Goal: Task Accomplishment & Management: Manage account settings

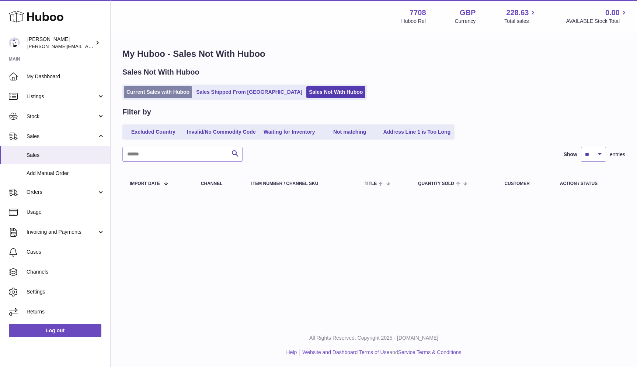
click at [144, 91] on link "Current Sales with Huboo" at bounding box center [158, 92] width 68 height 12
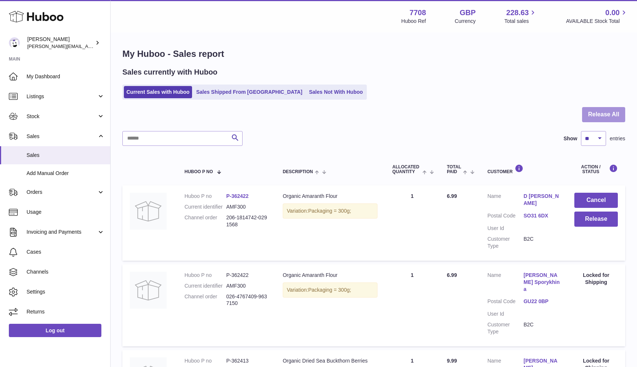
click at [602, 117] on button "Release All" at bounding box center [603, 114] width 43 height 15
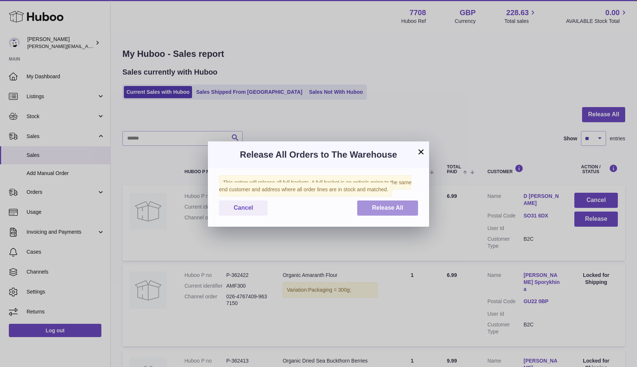
click at [392, 209] on span "Release All" at bounding box center [387, 207] width 31 height 6
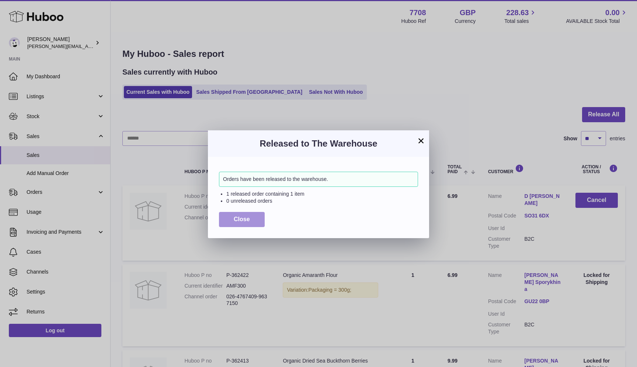
click at [243, 217] on span "Close" at bounding box center [242, 219] width 16 height 6
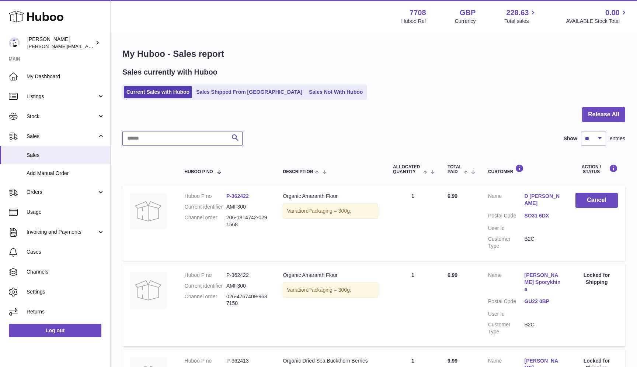
click at [218, 136] on input "text" at bounding box center [182, 138] width 120 height 15
click at [273, 128] on div at bounding box center [373, 119] width 503 height 24
click at [225, 118] on div at bounding box center [373, 119] width 503 height 24
click at [307, 97] on link "Sales Not With Huboo" at bounding box center [336, 92] width 59 height 12
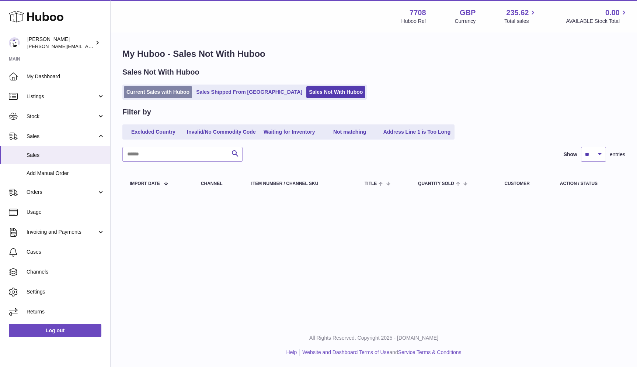
click at [162, 95] on link "Current Sales with Huboo" at bounding box center [158, 92] width 68 height 12
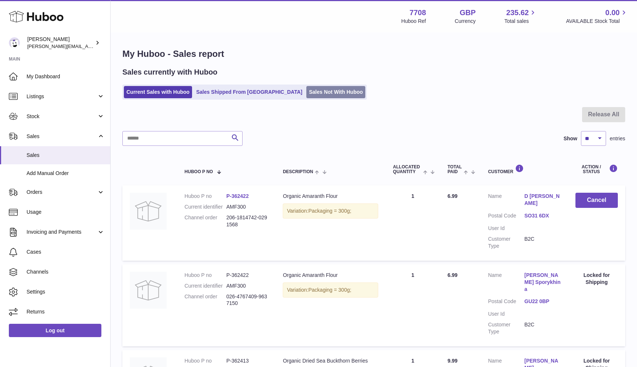
click at [307, 96] on link "Sales Not With Huboo" at bounding box center [336, 92] width 59 height 12
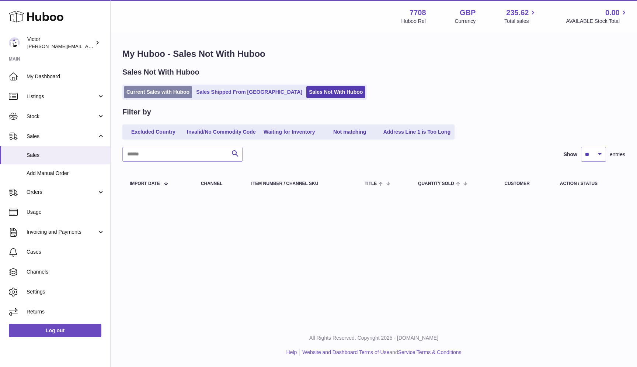
click at [140, 87] on link "Current Sales with Huboo" at bounding box center [158, 92] width 68 height 12
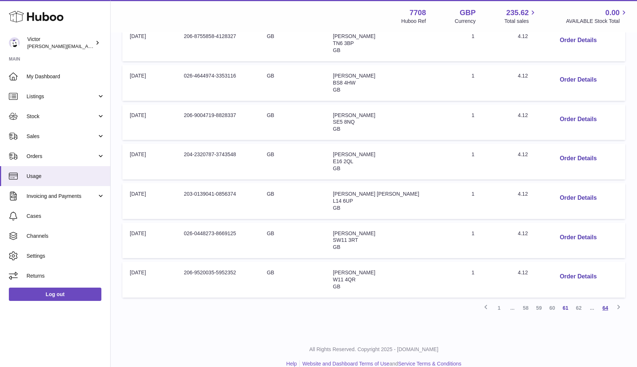
click at [603, 301] on link "64" at bounding box center [605, 307] width 13 height 13
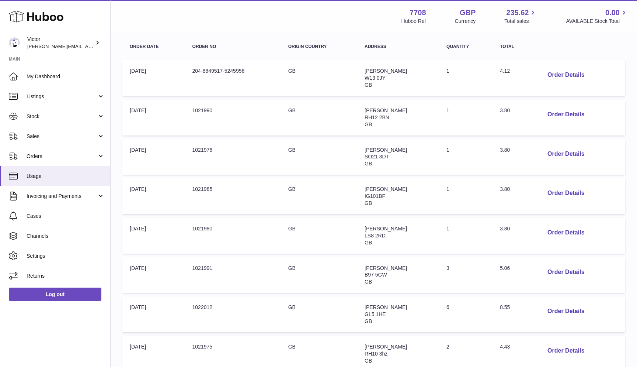
scroll to position [117, 0]
click at [559, 68] on button "Order Details" at bounding box center [566, 74] width 49 height 15
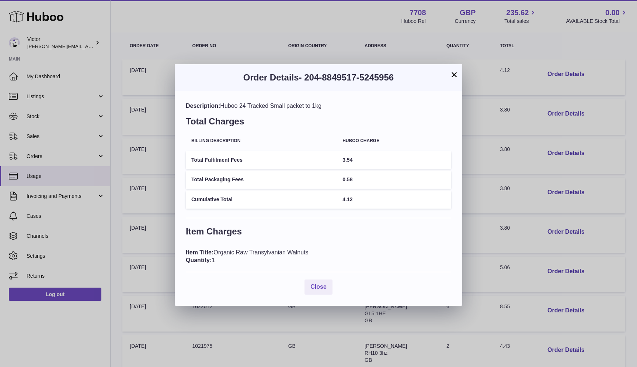
drag, startPoint x: 253, startPoint y: 249, endPoint x: 315, endPoint y: 249, distance: 62.3
click at [315, 249] on div "Item Title: Organic Raw Transylvanian Walnuts Quantity: 1" at bounding box center [319, 256] width 266 height 16
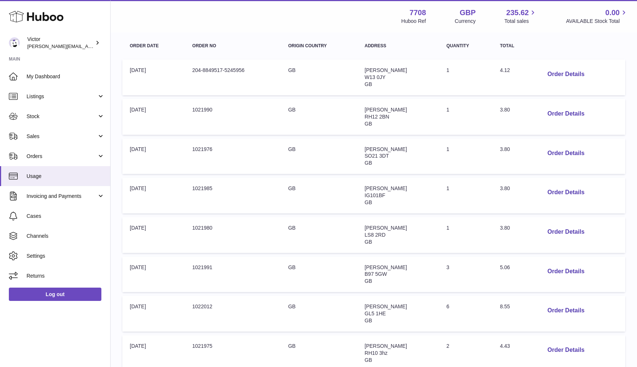
click at [558, 115] on div at bounding box center [318, 183] width 637 height 367
click at [550, 264] on button "Order Details" at bounding box center [566, 271] width 49 height 15
click at [550, 262] on div at bounding box center [318, 183] width 637 height 367
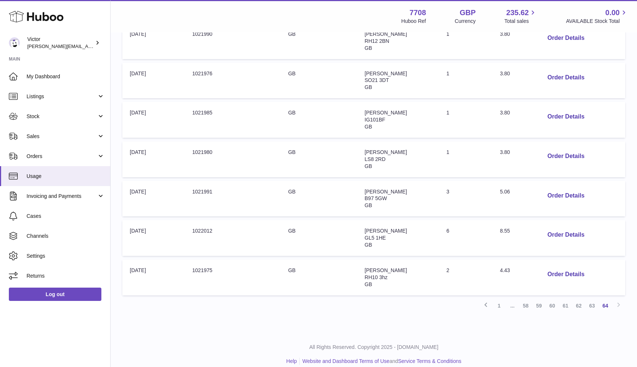
scroll to position [192, 0]
click at [554, 228] on button "Order Details" at bounding box center [566, 235] width 49 height 15
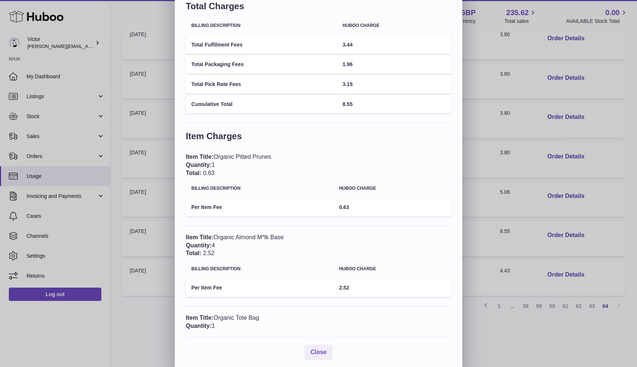
scroll to position [51, 0]
click at [540, 180] on div "× Order Details - 1022012 Description: Huboo 48 Tracked Medium parcel to 2kg To…" at bounding box center [318, 160] width 637 height 422
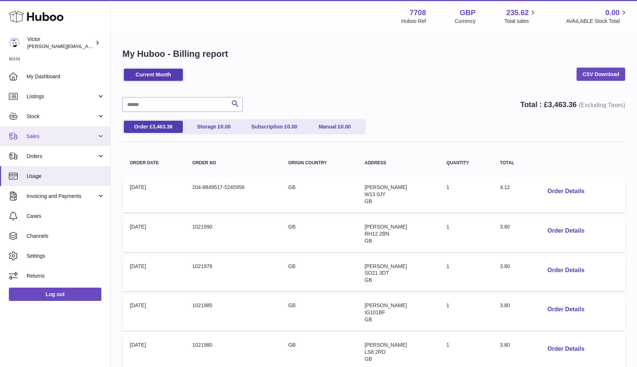
scroll to position [0, 0]
click at [40, 131] on link "Sales" at bounding box center [55, 136] width 110 height 20
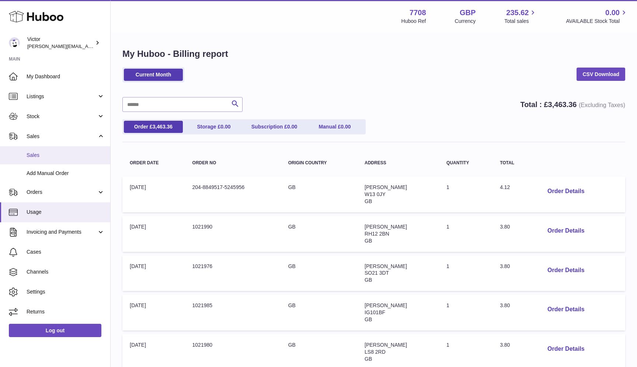
click at [38, 154] on span "Sales" at bounding box center [66, 155] width 78 height 7
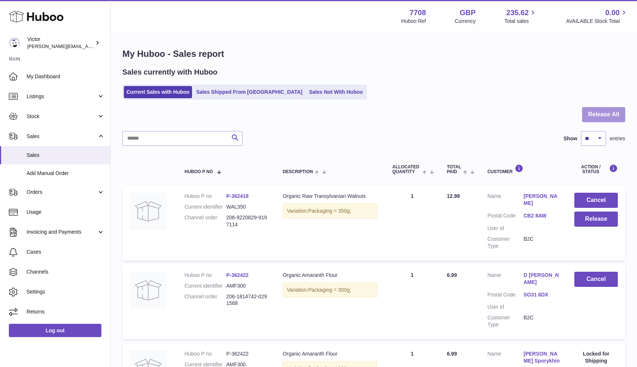
click at [620, 117] on button "Release All" at bounding box center [603, 114] width 43 height 15
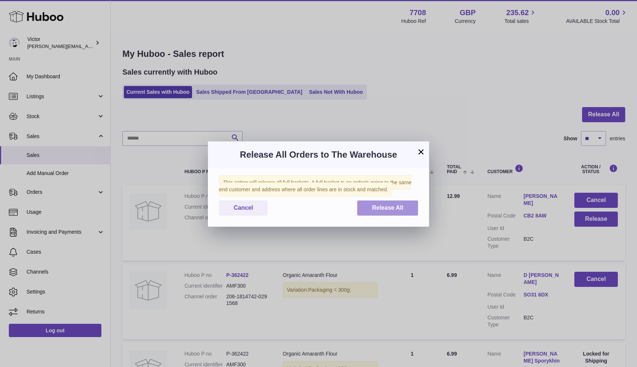
click at [404, 210] on button "Release All" at bounding box center [387, 207] width 61 height 15
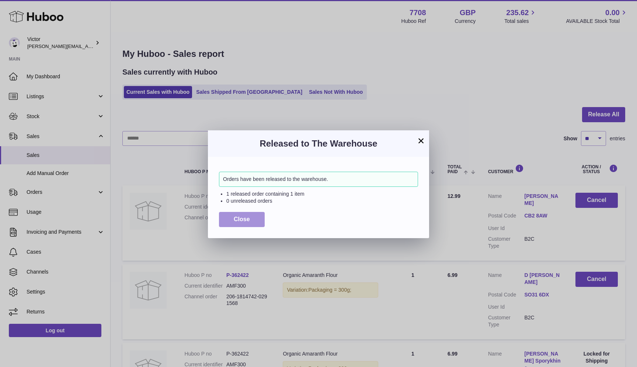
click at [226, 215] on button "Close" at bounding box center [242, 219] width 46 height 15
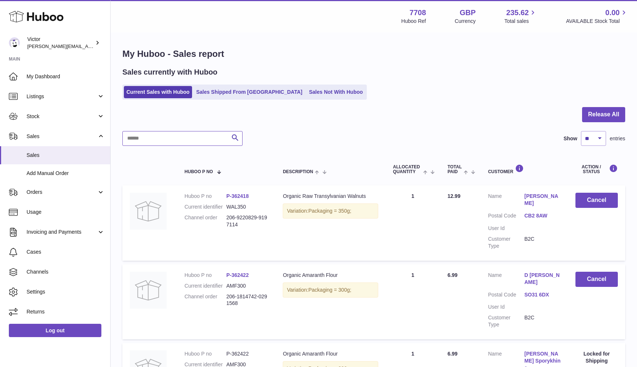
click at [212, 138] on input "text" at bounding box center [182, 138] width 120 height 15
click at [254, 135] on div "Search Show ** ** ** *** entries" at bounding box center [373, 138] width 503 height 15
click at [221, 138] on input "text" at bounding box center [182, 138] width 120 height 15
click at [253, 137] on div "Search Show ** ** ** *** entries" at bounding box center [373, 138] width 503 height 15
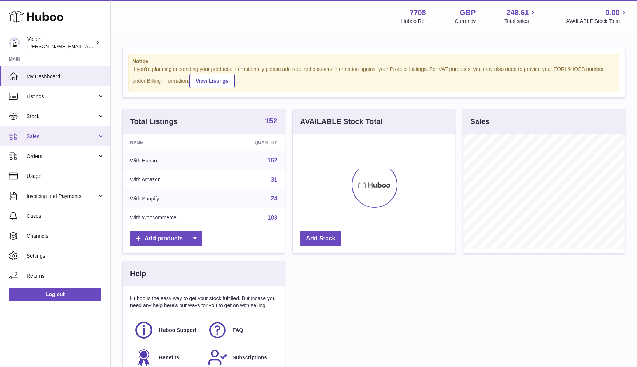
scroll to position [115, 162]
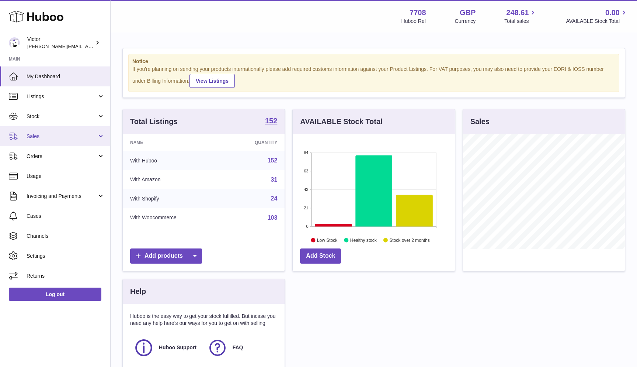
click at [38, 133] on span "Sales" at bounding box center [62, 136] width 70 height 7
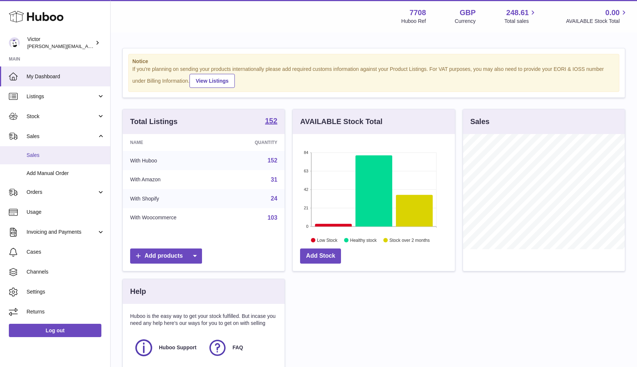
click at [35, 154] on span "Sales" at bounding box center [66, 155] width 78 height 7
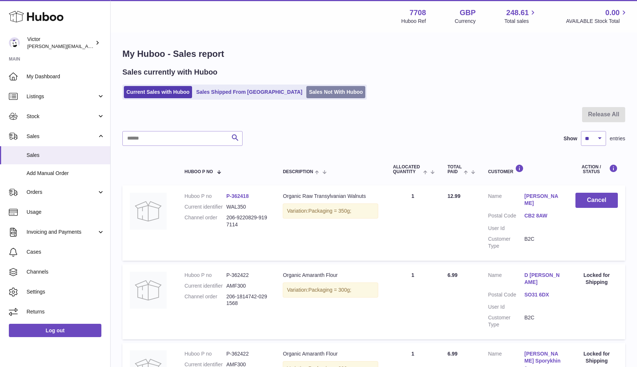
click at [307, 89] on link "Sales Not With Huboo" at bounding box center [336, 92] width 59 height 12
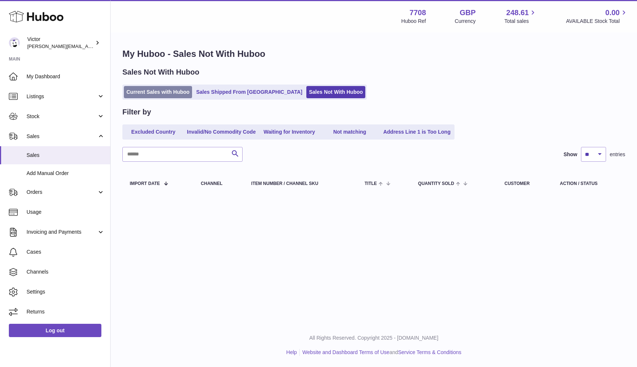
click at [151, 90] on link "Current Sales with Huboo" at bounding box center [158, 92] width 68 height 12
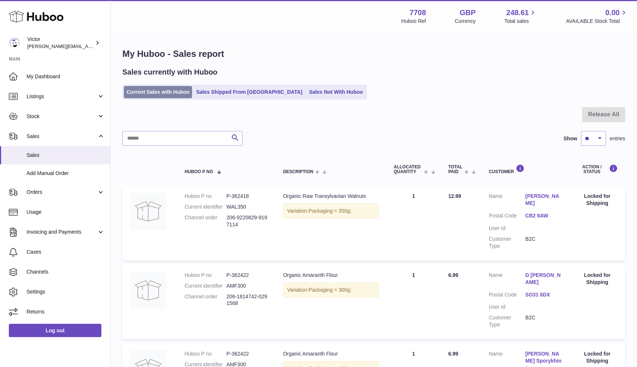
click at [161, 92] on link "Current Sales with Huboo" at bounding box center [158, 92] width 68 height 12
click at [131, 90] on link "Current Sales with Huboo" at bounding box center [158, 92] width 68 height 12
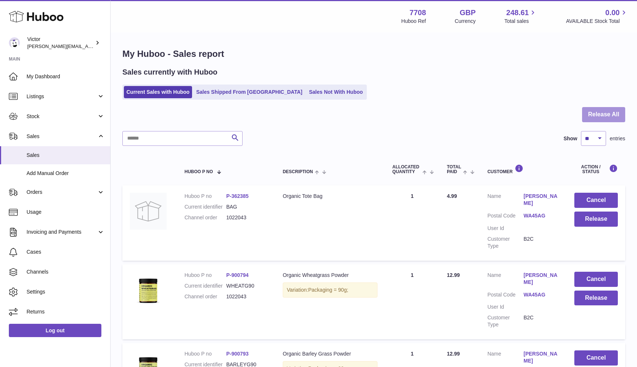
click at [611, 118] on button "Release All" at bounding box center [603, 114] width 43 height 15
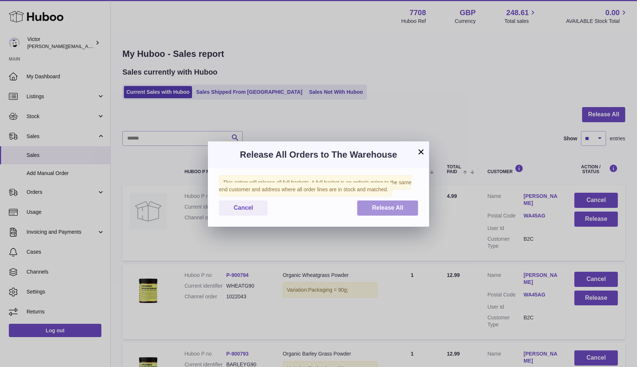
click at [414, 209] on button "Release All" at bounding box center [387, 207] width 61 height 15
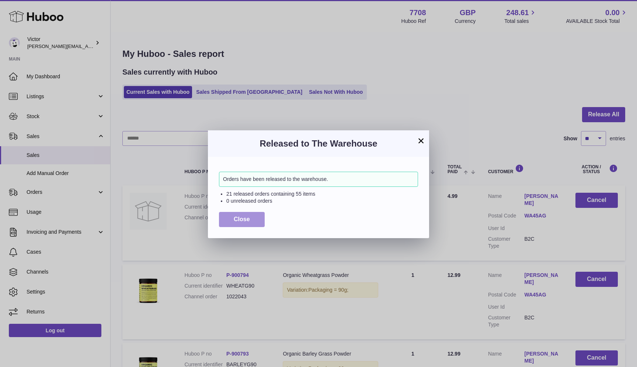
click at [238, 222] on button "Close" at bounding box center [242, 219] width 46 height 15
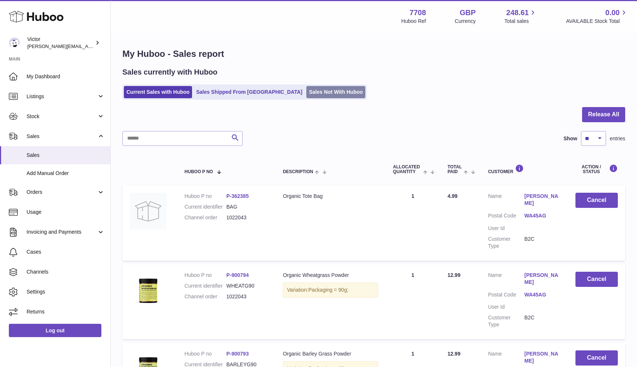
click at [307, 94] on link "Sales Not With Huboo" at bounding box center [336, 92] width 59 height 12
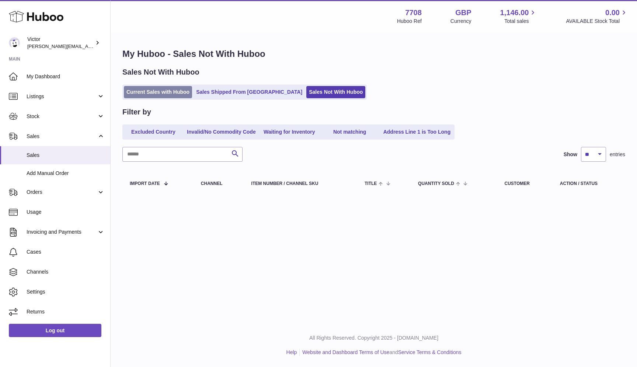
click at [140, 96] on link "Current Sales with Huboo" at bounding box center [158, 92] width 68 height 12
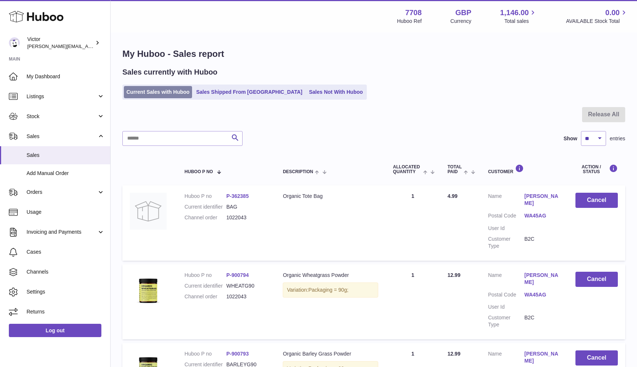
click at [131, 92] on link "Current Sales with Huboo" at bounding box center [158, 92] width 68 height 12
click at [612, 118] on button "Release All" at bounding box center [603, 114] width 43 height 15
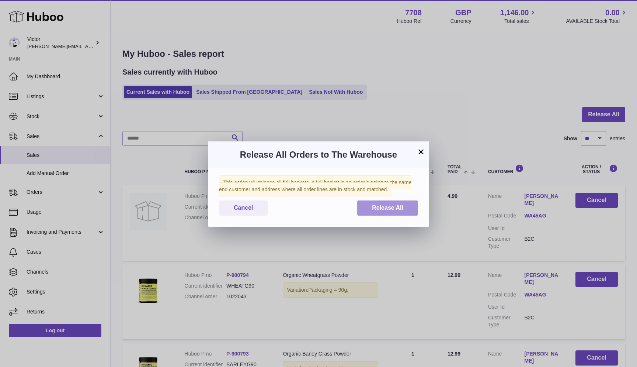
click at [379, 203] on button "Release All" at bounding box center [387, 207] width 61 height 15
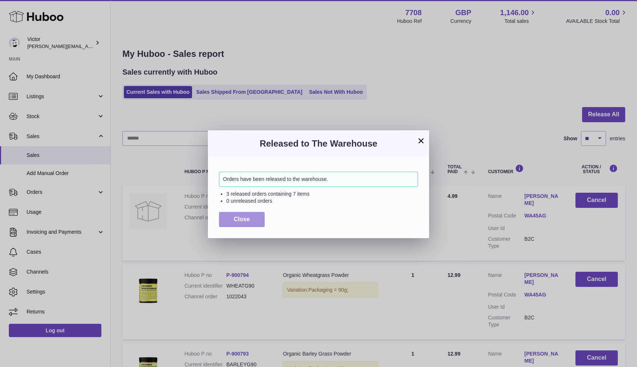
click at [246, 219] on span "Close" at bounding box center [242, 219] width 16 height 6
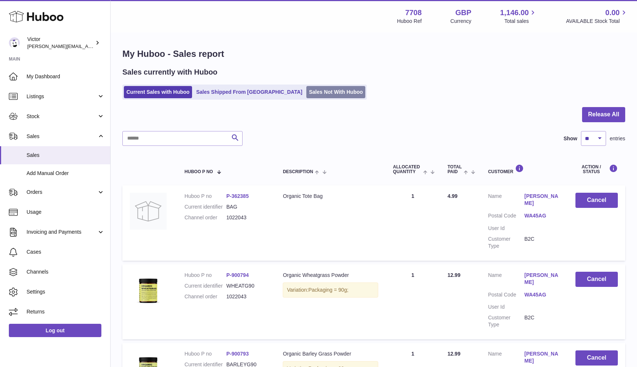
click at [307, 97] on link "Sales Not With Huboo" at bounding box center [336, 92] width 59 height 12
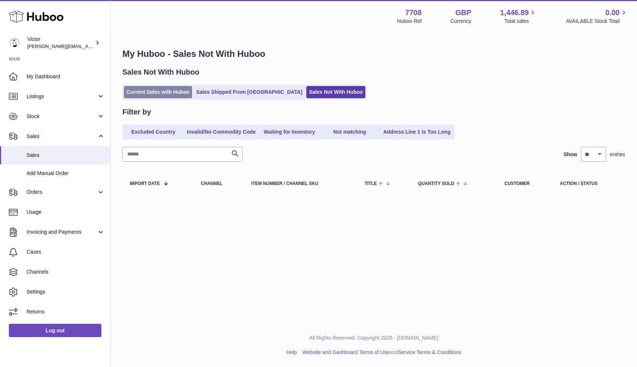
click at [155, 90] on link "Current Sales with Huboo" at bounding box center [158, 92] width 68 height 12
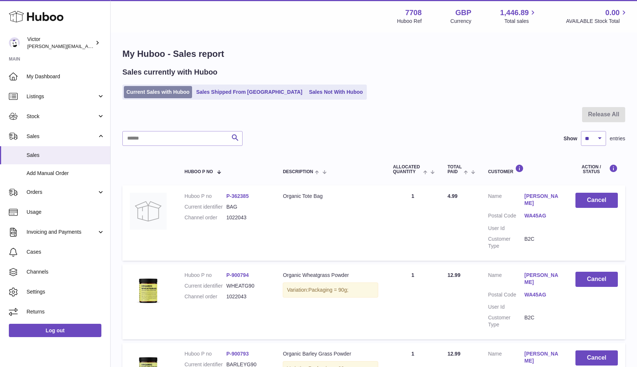
click at [145, 89] on link "Current Sales with Huboo" at bounding box center [158, 92] width 68 height 12
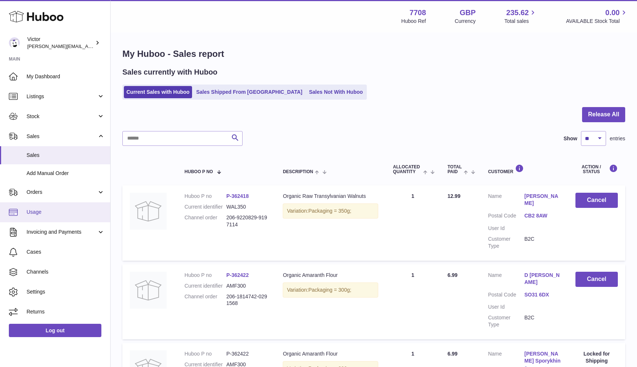
click at [41, 212] on span "Usage" at bounding box center [66, 211] width 78 height 7
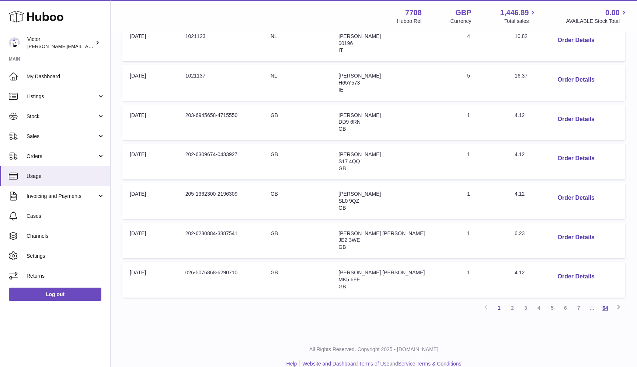
click at [604, 301] on link "64" at bounding box center [605, 307] width 13 height 13
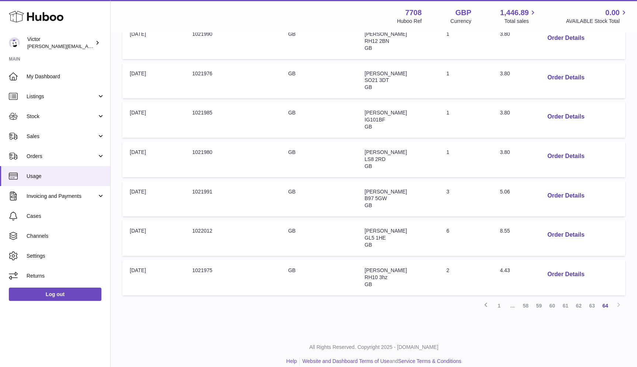
scroll to position [192, 0]
click at [592, 301] on link "63" at bounding box center [592, 305] width 13 height 13
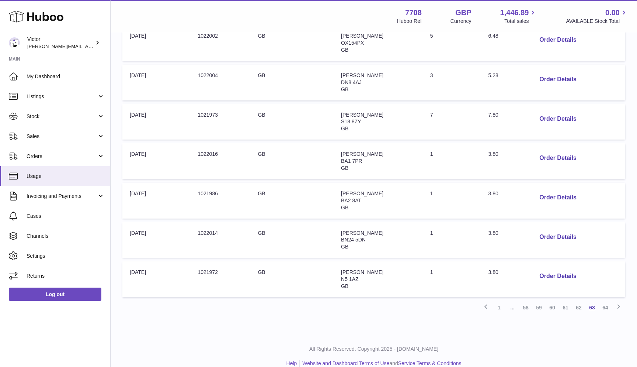
scroll to position [269, 0]
click at [579, 301] on link "62" at bounding box center [578, 307] width 13 height 13
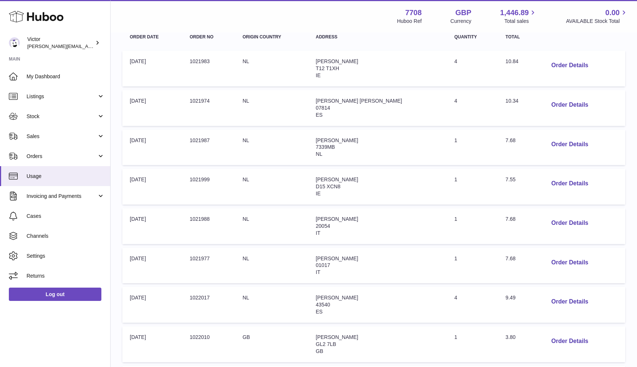
scroll to position [127, 0]
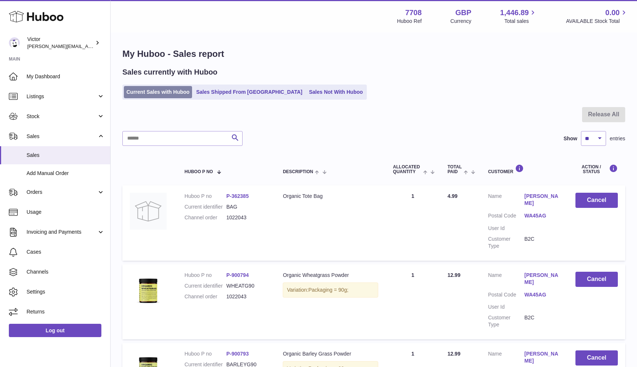
click at [159, 93] on link "Current Sales with Huboo" at bounding box center [158, 92] width 68 height 12
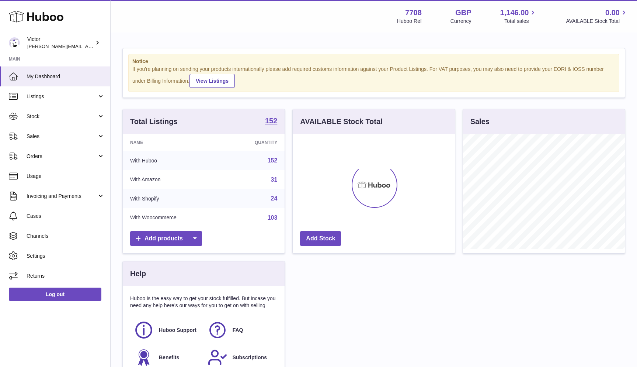
scroll to position [115, 162]
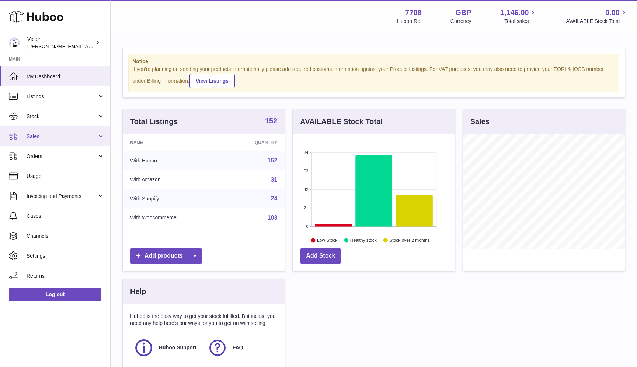
click at [76, 137] on span "Sales" at bounding box center [62, 136] width 70 height 7
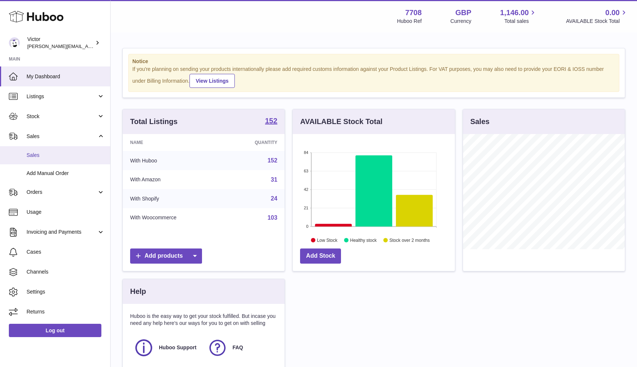
click at [66, 157] on span "Sales" at bounding box center [66, 155] width 78 height 7
